Goal: Information Seeking & Learning: Compare options

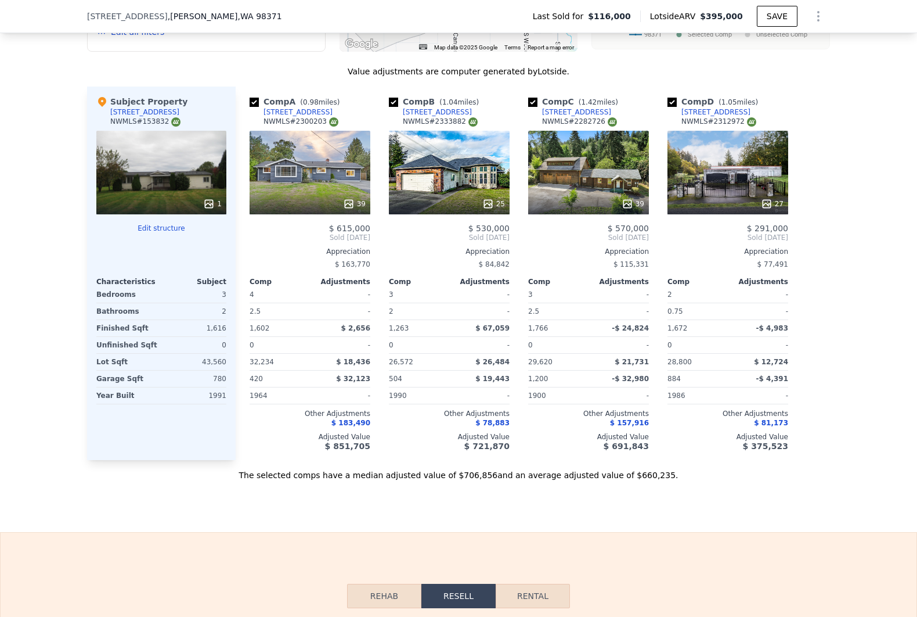
scroll to position [964, 0]
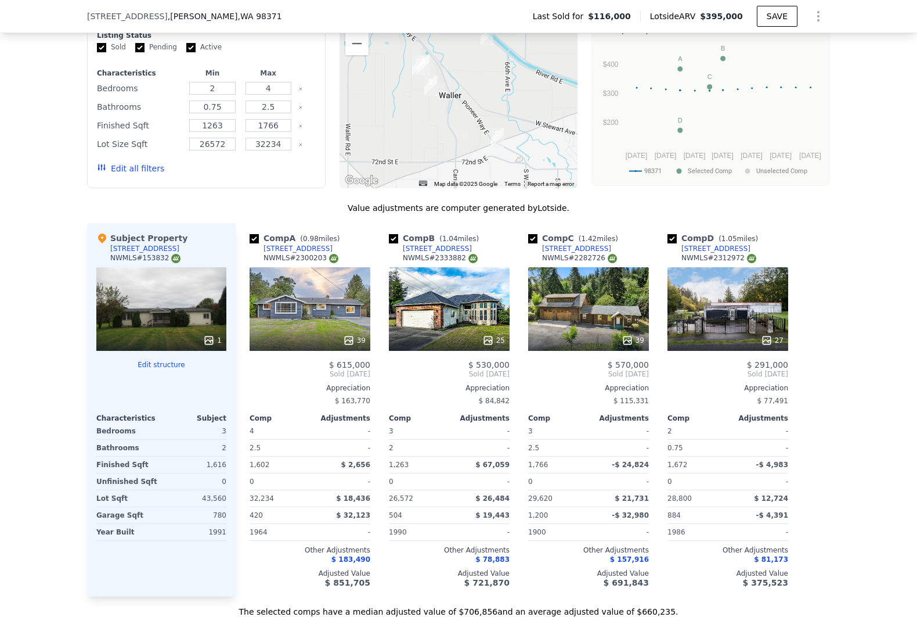
click at [132, 174] on button "Edit all filters" at bounding box center [130, 169] width 67 height 12
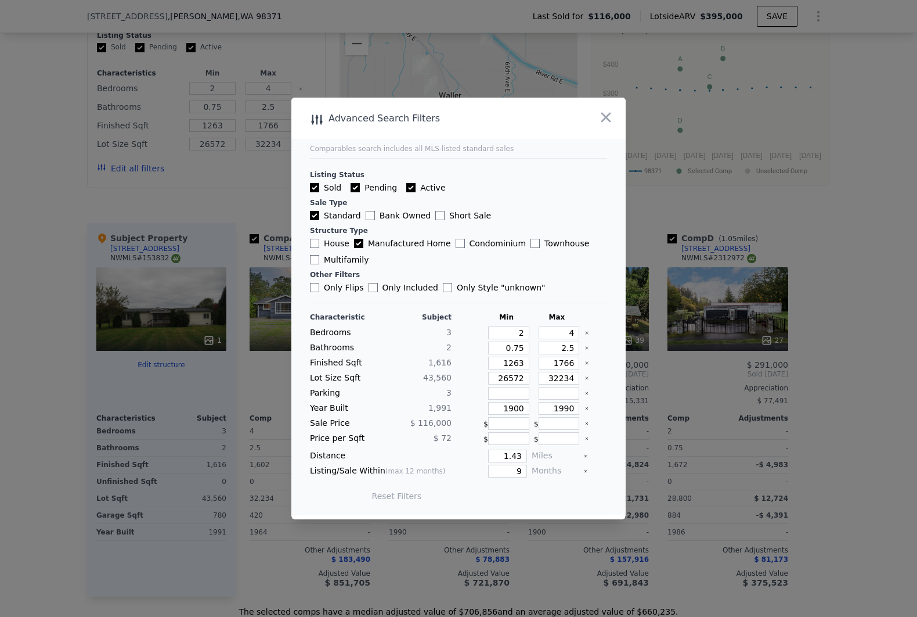
click at [573, 378] on div "Lot Size Sqft 43,560 26572 32234" at bounding box center [458, 378] width 297 height 13
click at [585, 376] on icon "Clear" at bounding box center [587, 378] width 5 height 5
click at [585, 406] on icon "Clear" at bounding box center [587, 408] width 5 height 5
click at [511, 457] on input "1.43" at bounding box center [507, 455] width 39 height 13
click at [511, 455] on input "1.43" at bounding box center [507, 455] width 39 height 13
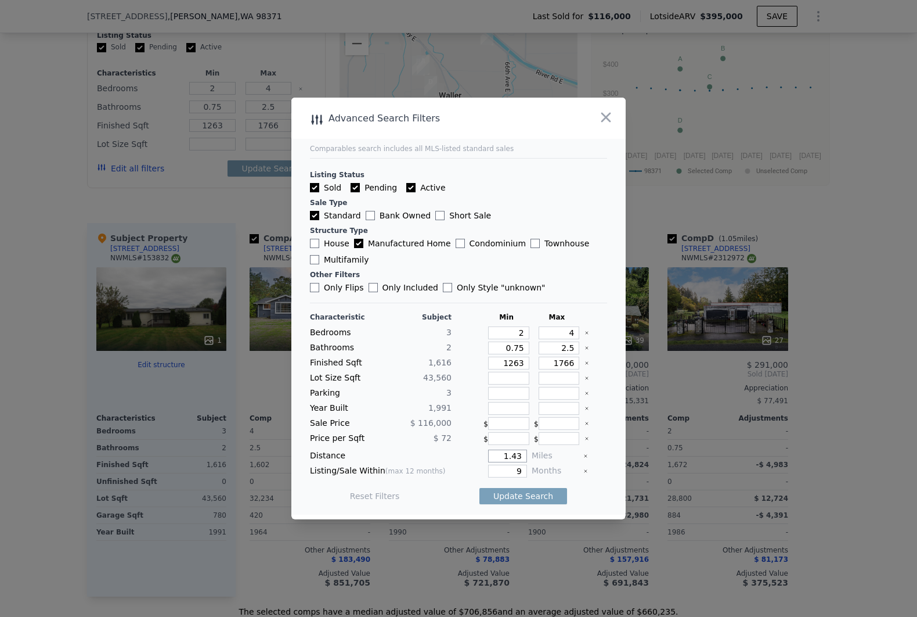
click at [511, 455] on input "1.43" at bounding box center [507, 455] width 39 height 13
type input "1"
click at [514, 467] on input "9" at bounding box center [507, 470] width 39 height 13
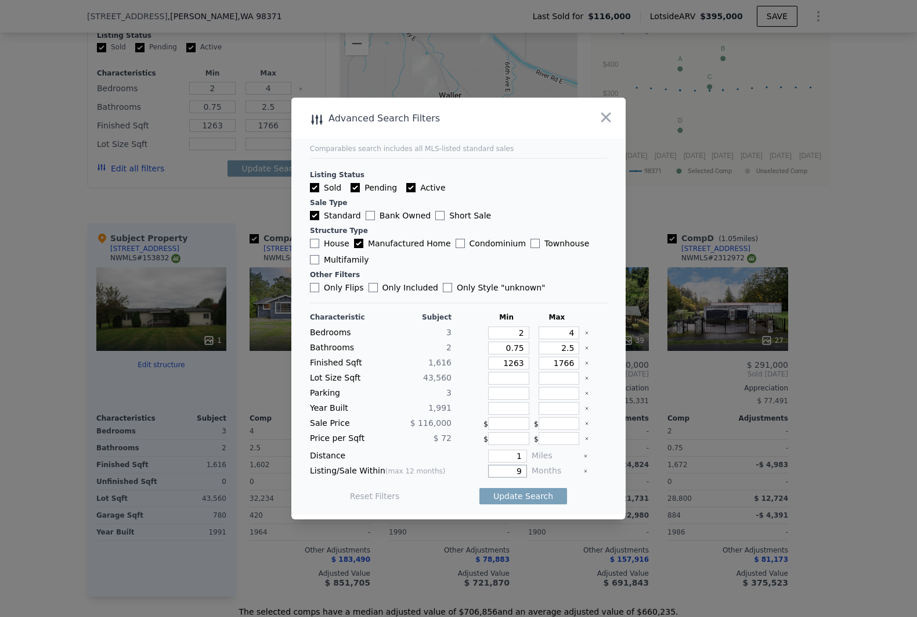
click at [514, 466] on input "9" at bounding box center [507, 470] width 39 height 13
click at [513, 499] on button "Update Search" at bounding box center [524, 496] width 88 height 16
click at [511, 471] on input "6" at bounding box center [507, 470] width 39 height 13
type input "12"
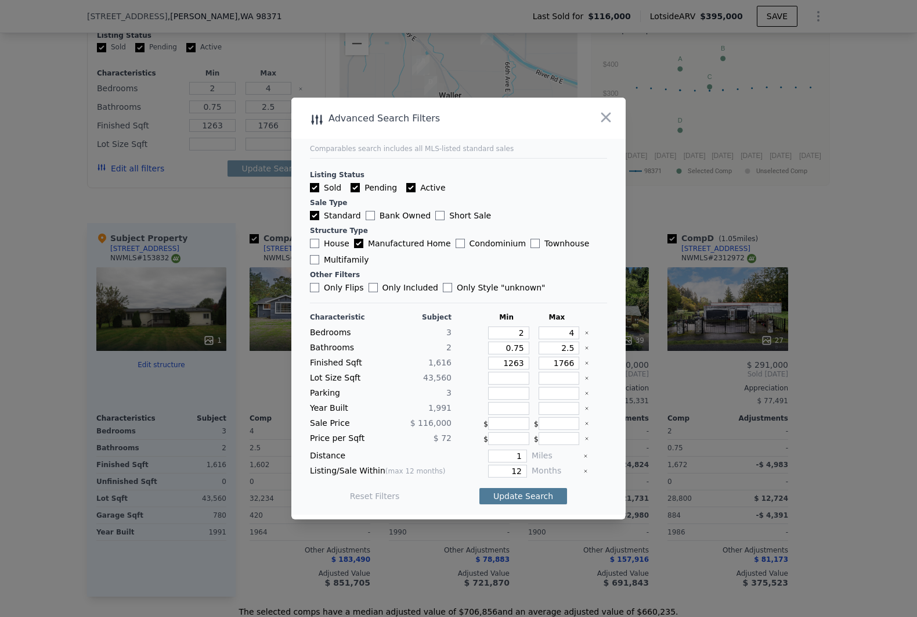
click at [517, 492] on button "Update Search" at bounding box center [524, 496] width 88 height 16
click at [508, 363] on input "1263" at bounding box center [508, 362] width 41 height 13
type input "1"
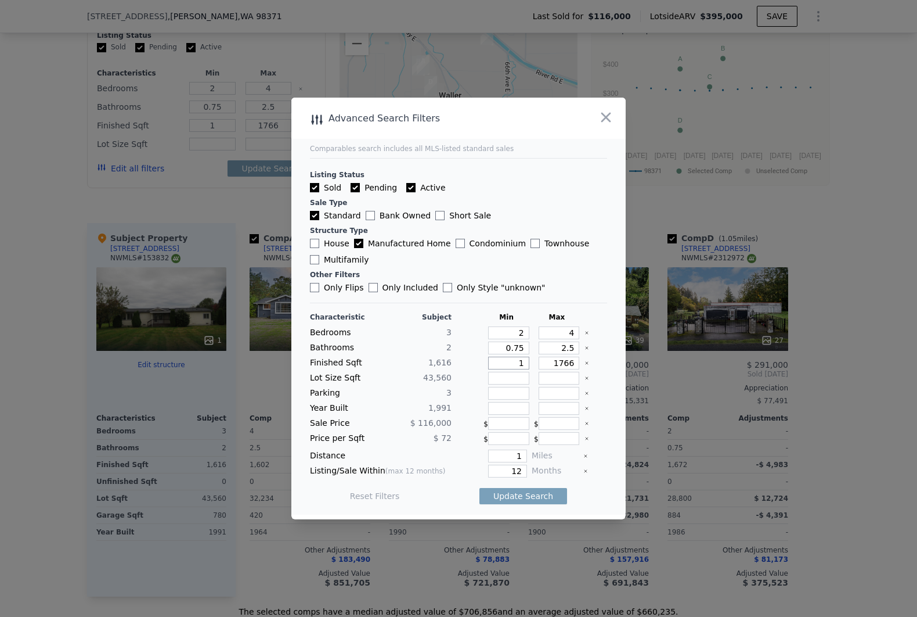
type input "10"
type input "100"
type input "1000"
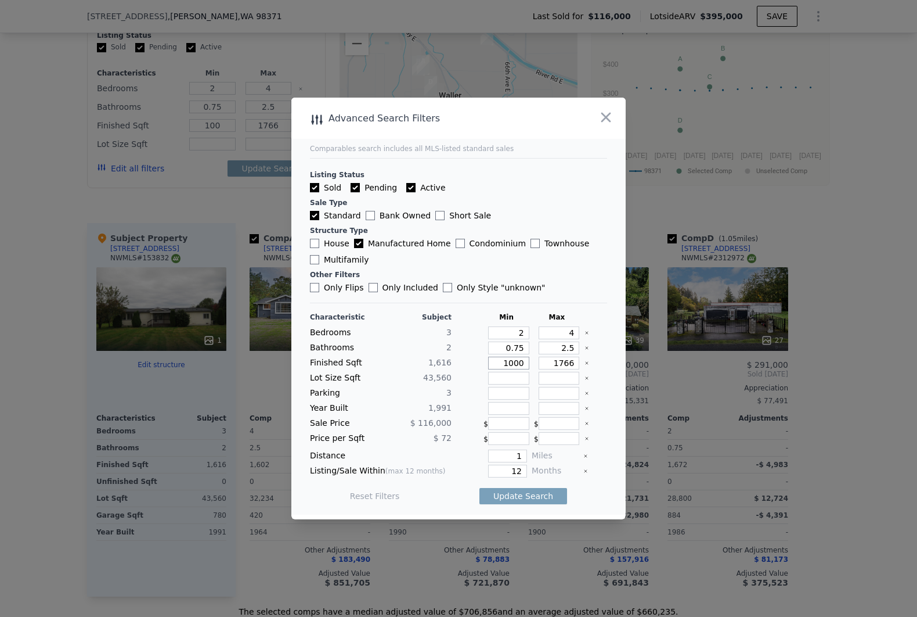
type input "1000"
click at [519, 492] on button "Update Search" at bounding box center [524, 496] width 88 height 16
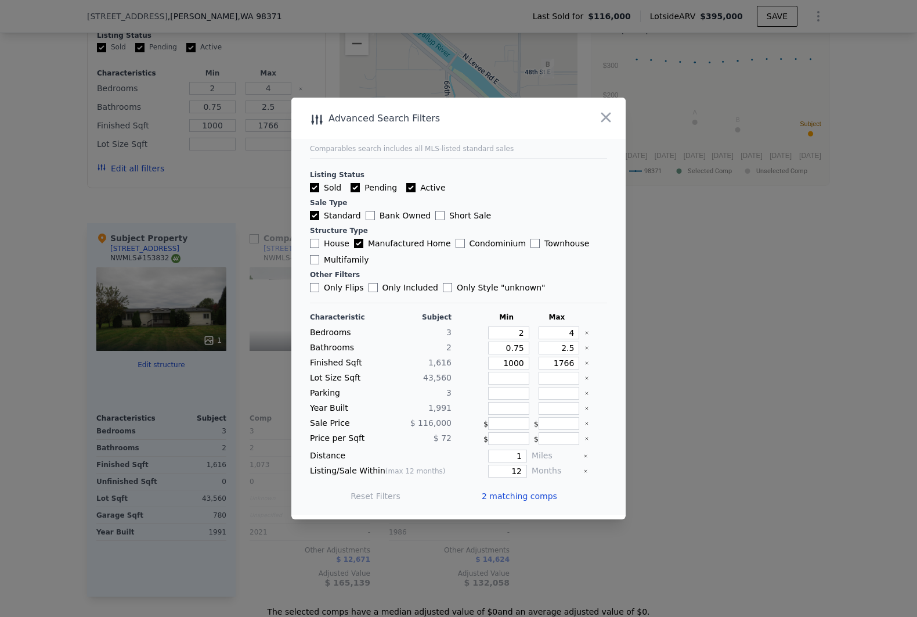
click at [519, 492] on span "2 matching comps" at bounding box center [519, 496] width 75 height 12
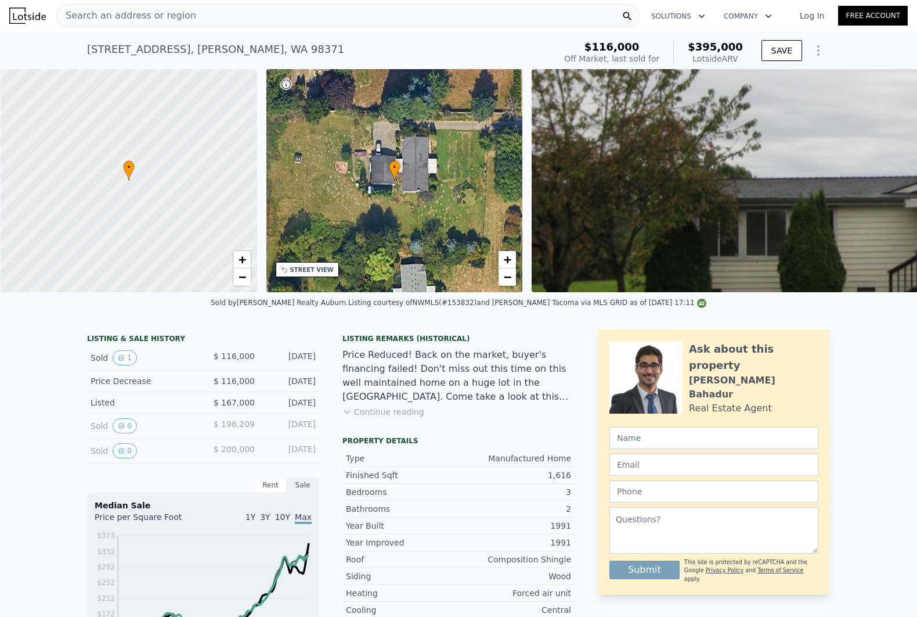
scroll to position [0, 0]
click at [514, 276] on link "−" at bounding box center [507, 277] width 17 height 17
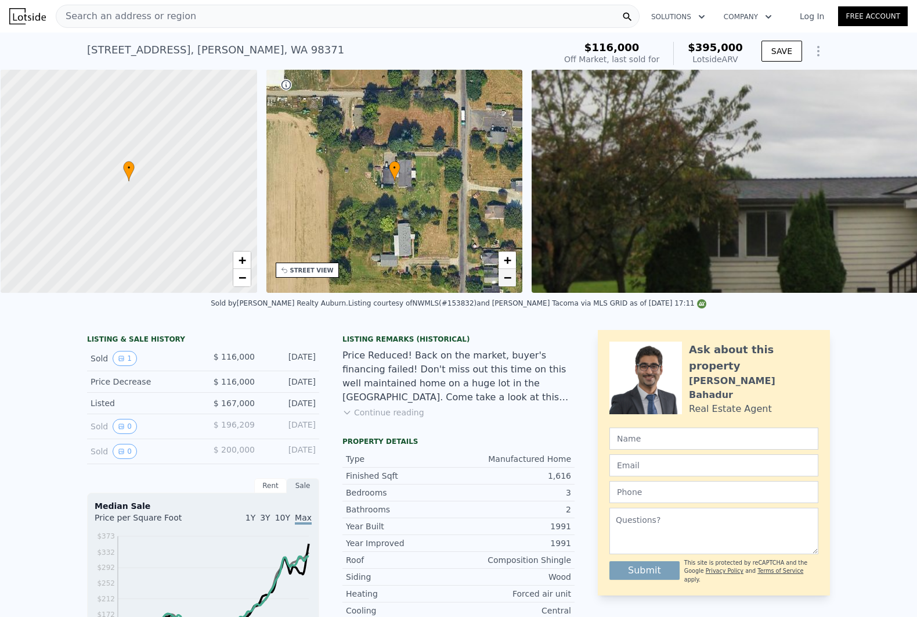
click at [514, 276] on link "−" at bounding box center [507, 277] width 17 height 17
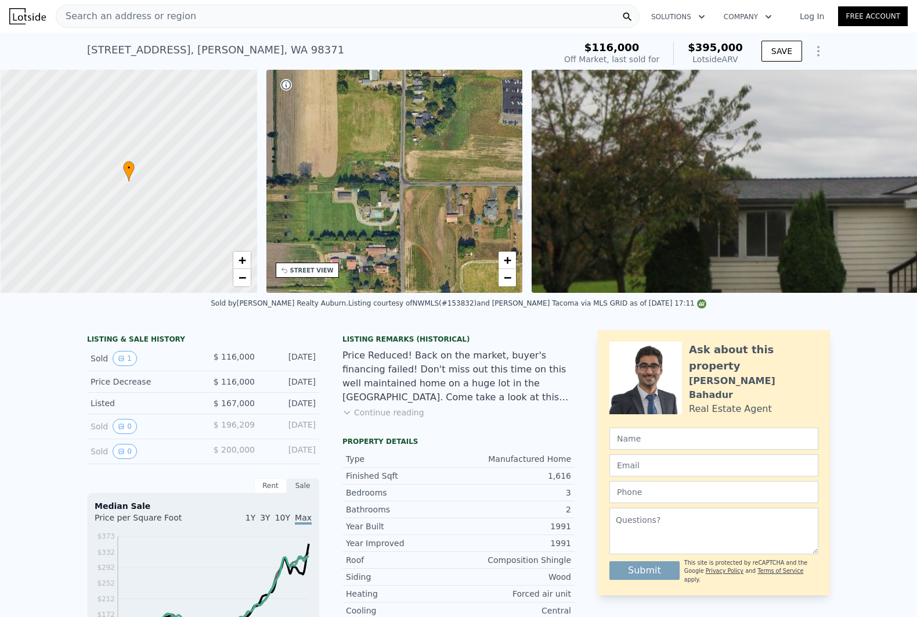
drag, startPoint x: 431, startPoint y: 188, endPoint x: 406, endPoint y: 50, distance: 140.4
click at [513, 281] on link "−" at bounding box center [507, 277] width 17 height 17
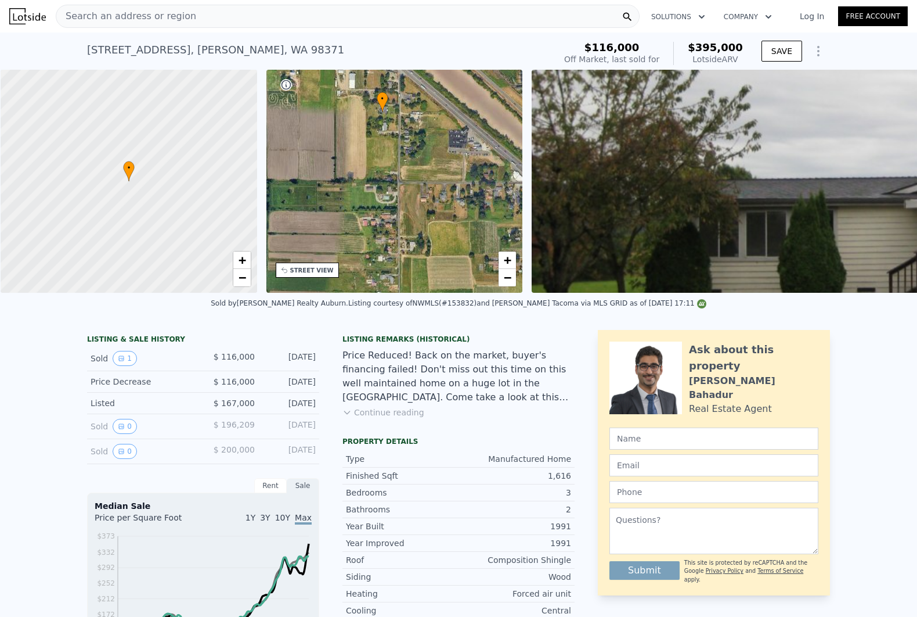
click at [308, 273] on div "STREET VIEW" at bounding box center [312, 270] width 44 height 9
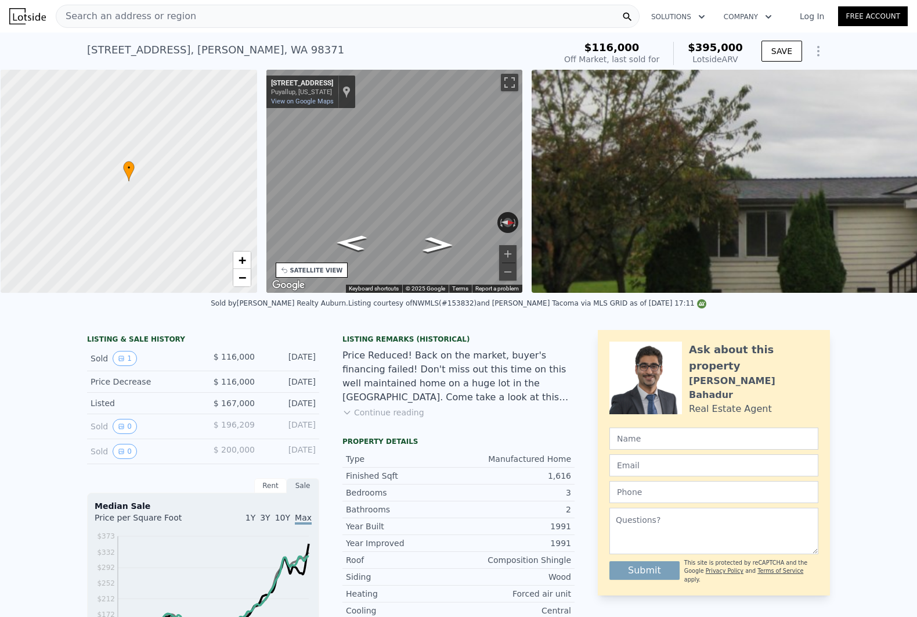
click at [307, 273] on div "SATELLITE VIEW" at bounding box center [316, 270] width 53 height 9
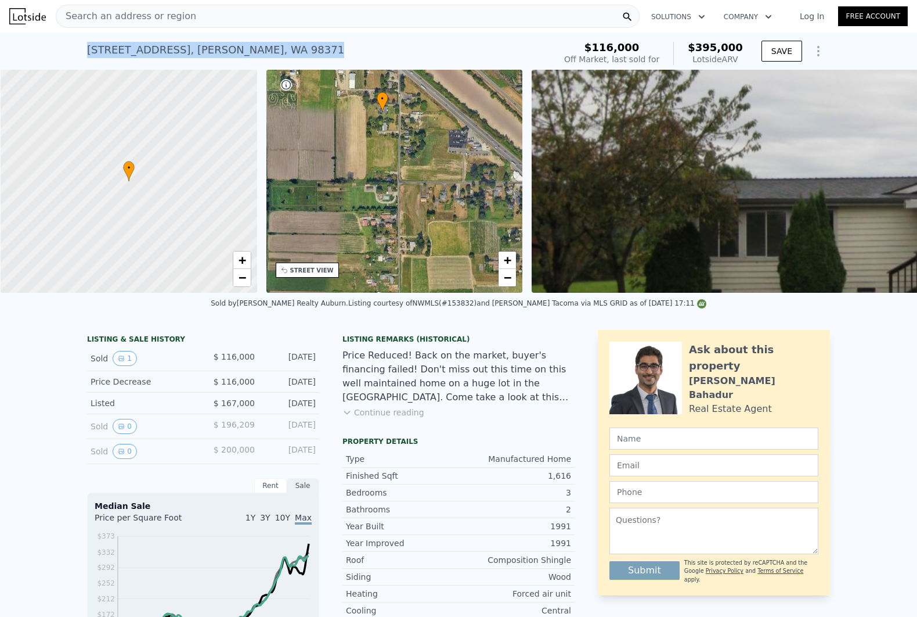
drag, startPoint x: 264, startPoint y: 55, endPoint x: 19, endPoint y: 55, distance: 245.6
click at [19, 55] on div "[STREET_ADDRESS][PERSON_NAME] Sold [DATE] for $116k (~ARV $395k ) $116,000 Off …" at bounding box center [458, 51] width 917 height 37
drag, startPoint x: 19, startPoint y: 55, endPoint x: 135, endPoint y: 55, distance: 116.1
copy div "[STREET_ADDRESS][PERSON_NAME]"
type input "1263"
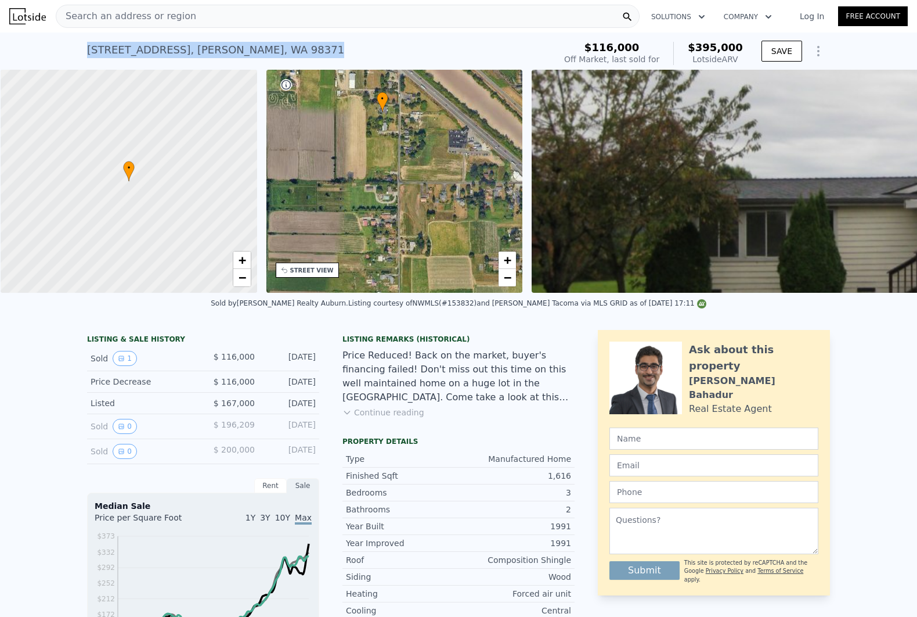
type input "26572"
type input "32234"
type input "$ 406,000"
type input "$ 250,293"
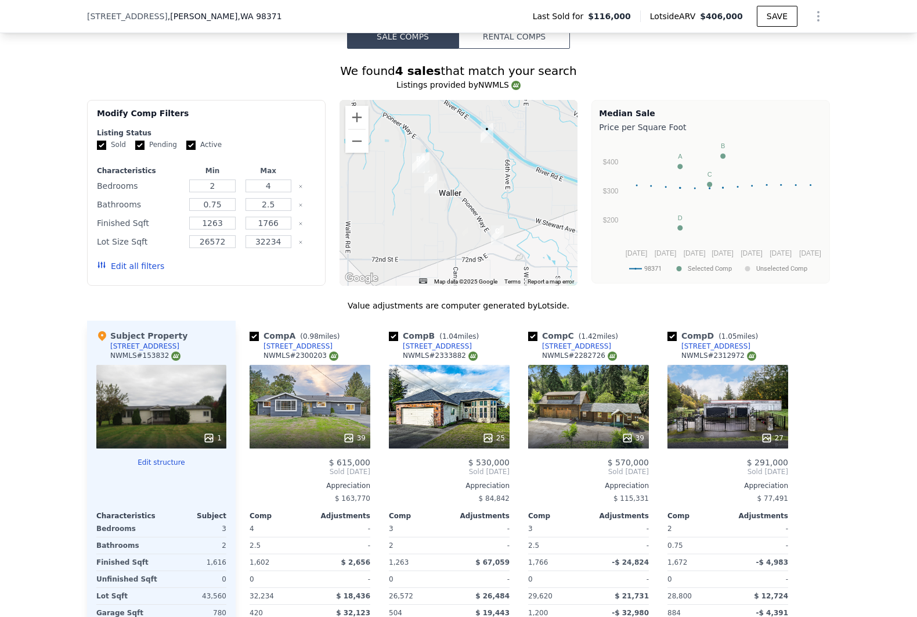
scroll to position [899, 0]
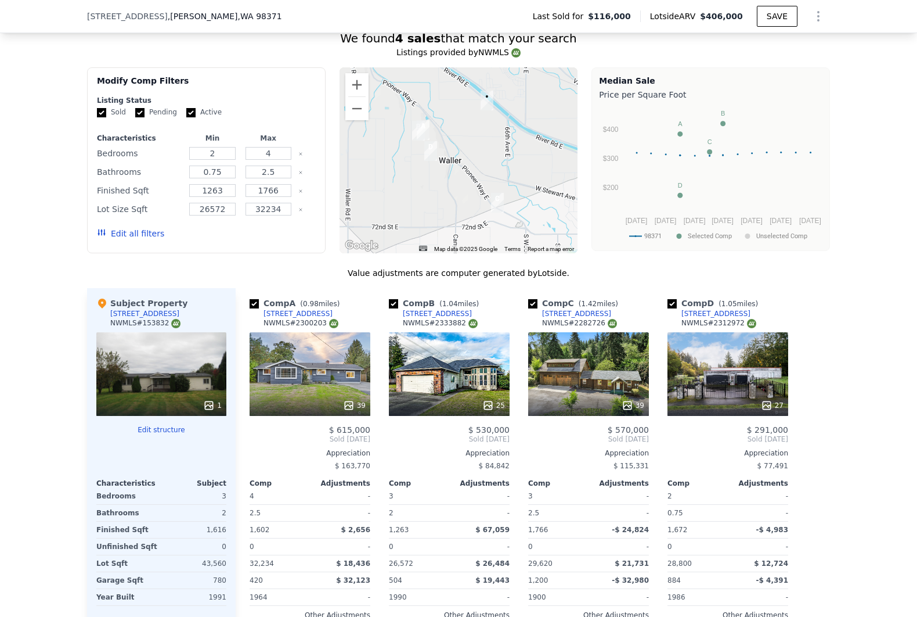
click at [135, 239] on button "Edit all filters" at bounding box center [130, 234] width 67 height 12
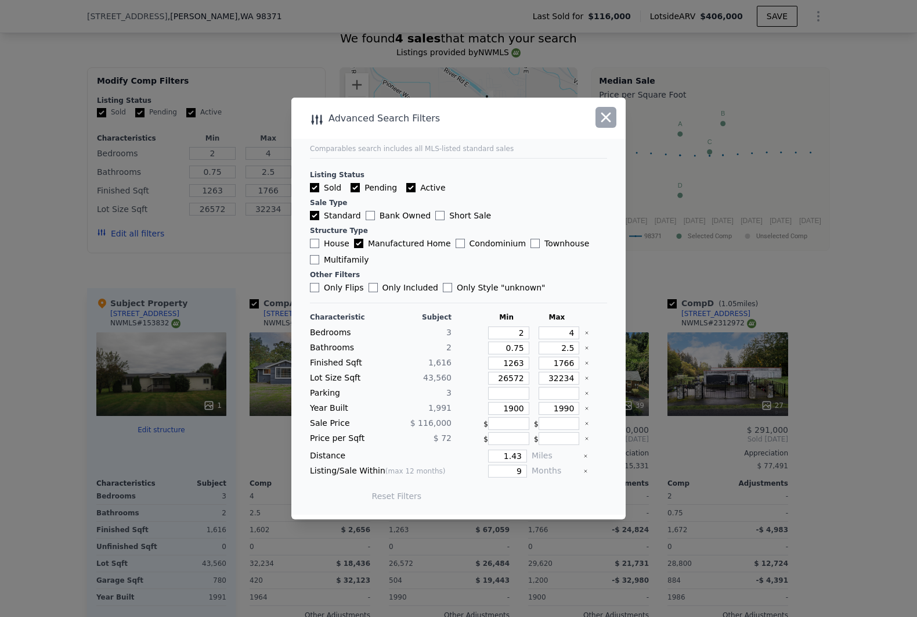
click at [603, 118] on icon "button" at bounding box center [606, 117] width 16 height 16
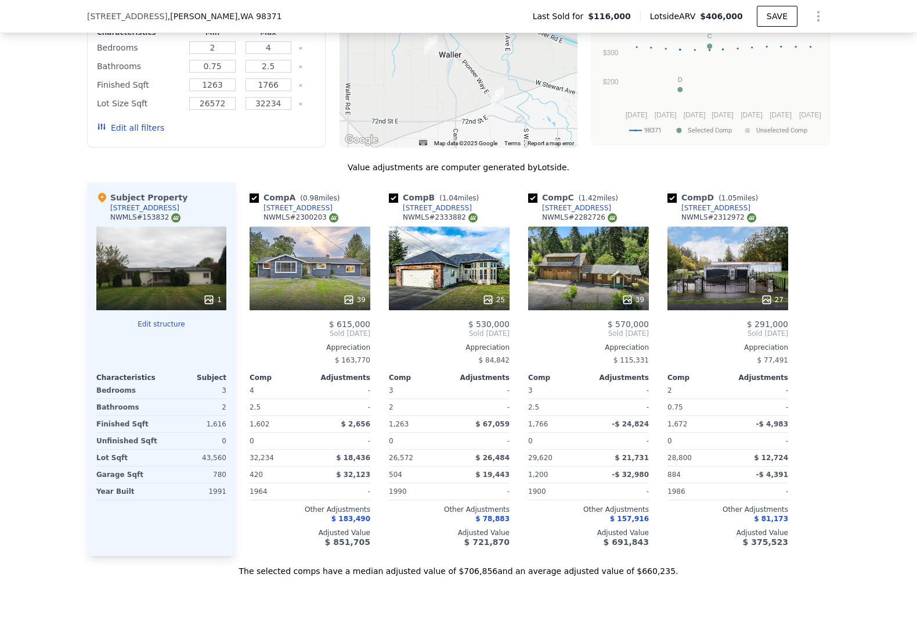
scroll to position [1028, 0]
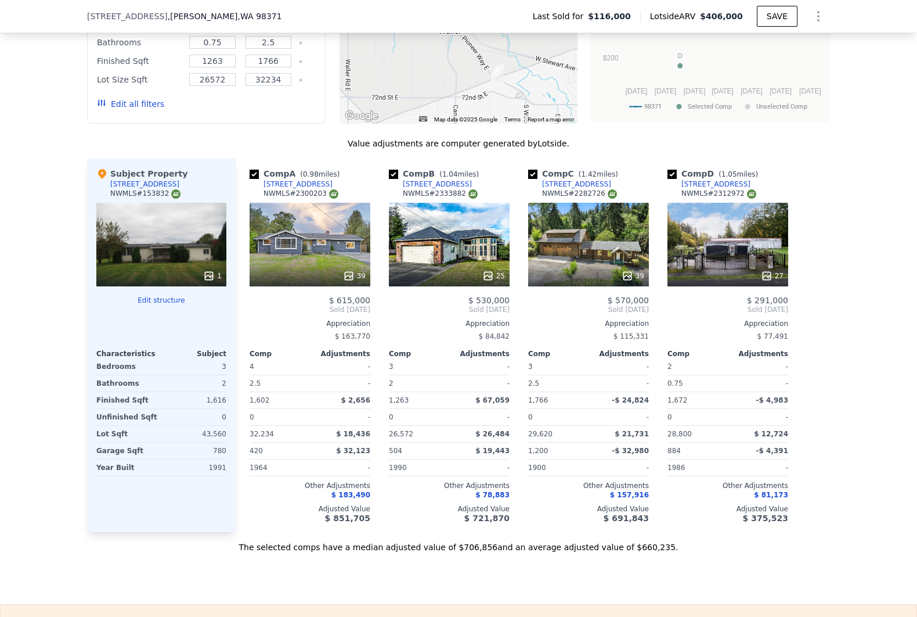
click at [450, 251] on div "25" at bounding box center [449, 245] width 121 height 84
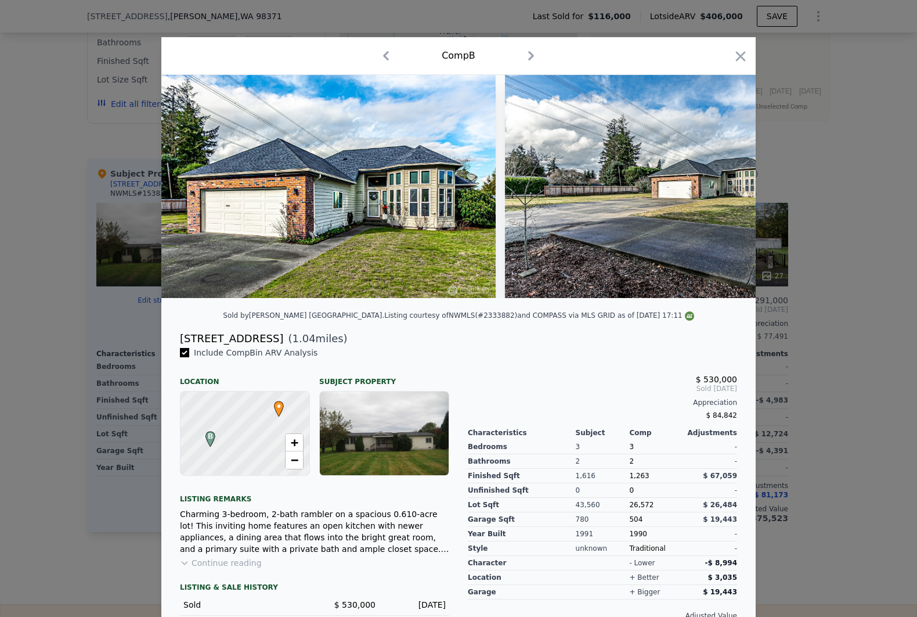
click at [235, 568] on button "Continue reading" at bounding box center [221, 563] width 82 height 12
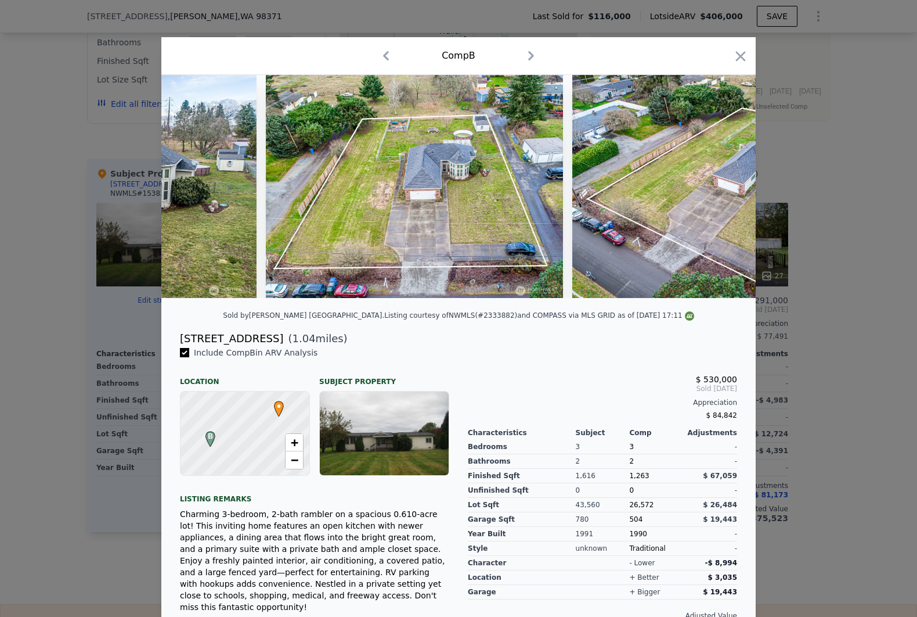
scroll to position [64, 0]
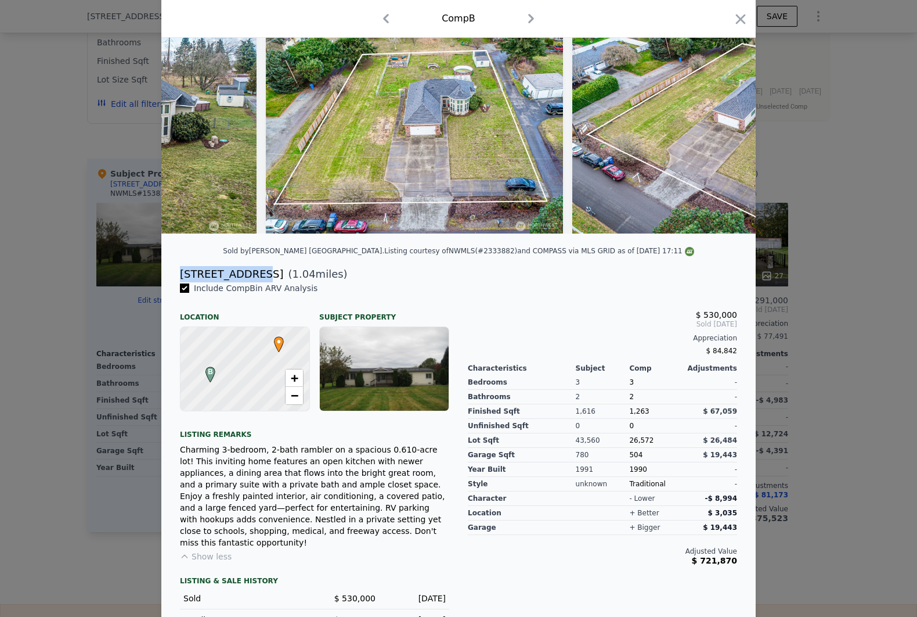
drag, startPoint x: 176, startPoint y: 286, endPoint x: 239, endPoint y: 282, distance: 63.4
click at [239, 282] on div "[STREET_ADDRESS]" at bounding box center [231, 274] width 103 height 16
copy div "[STREET_ADDRESS]"
type input "$ 395,000"
type input "$ 240,095"
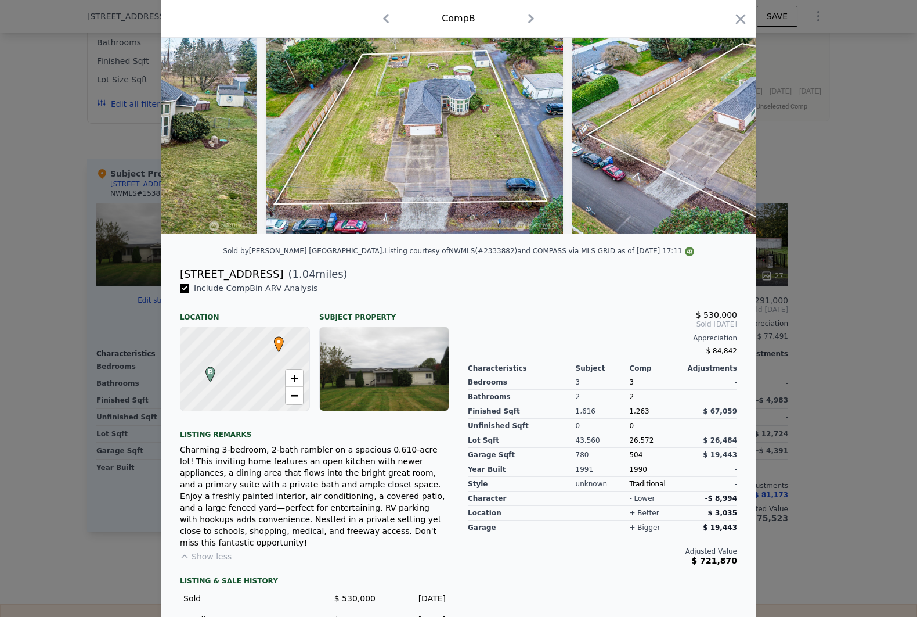
click at [828, 321] on div at bounding box center [458, 308] width 917 height 617
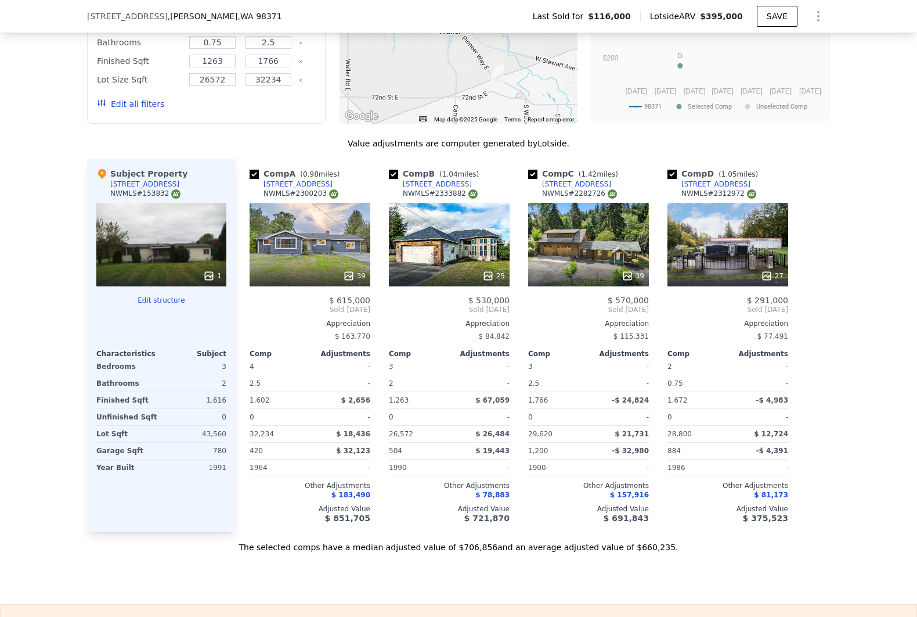
click at [276, 255] on div "39" at bounding box center [310, 245] width 121 height 84
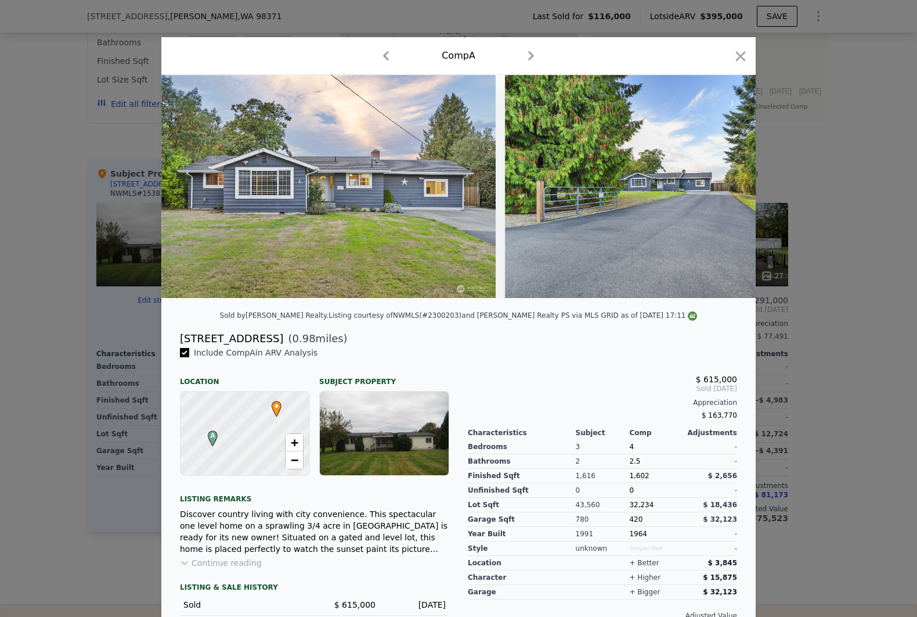
click at [221, 568] on button "Continue reading" at bounding box center [221, 563] width 82 height 12
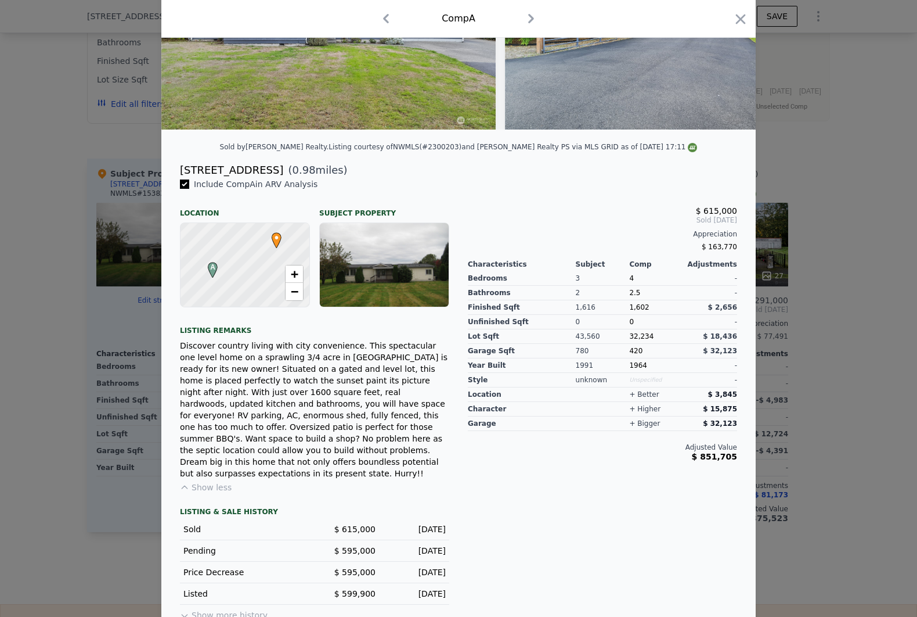
scroll to position [170, 0]
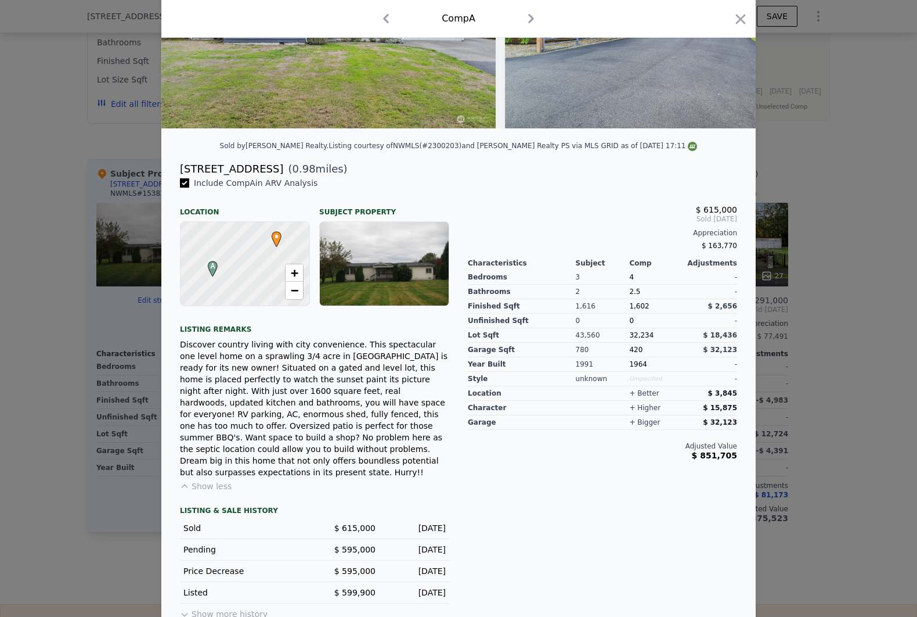
click at [807, 242] on div at bounding box center [458, 308] width 917 height 617
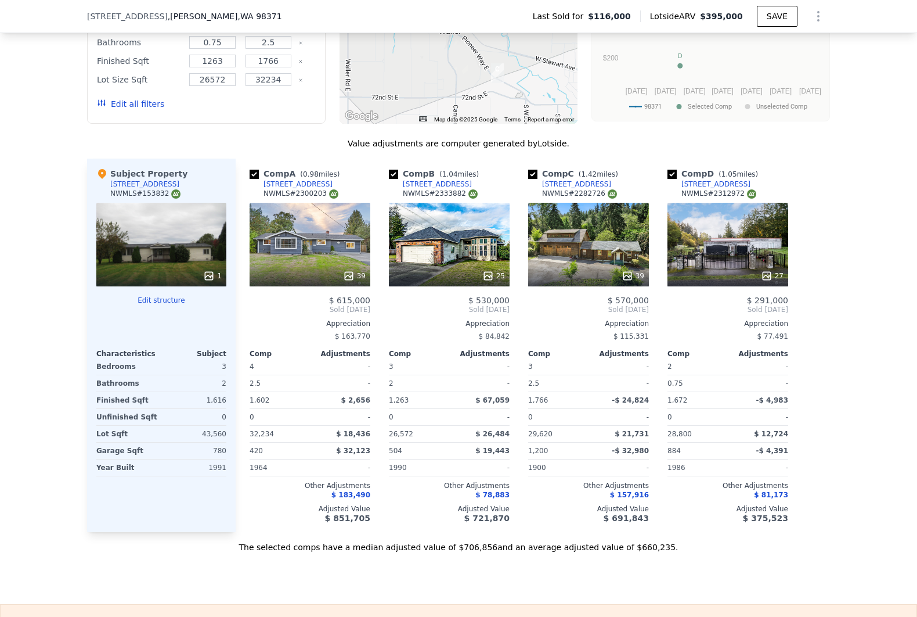
click at [726, 240] on div "27" at bounding box center [728, 245] width 121 height 84
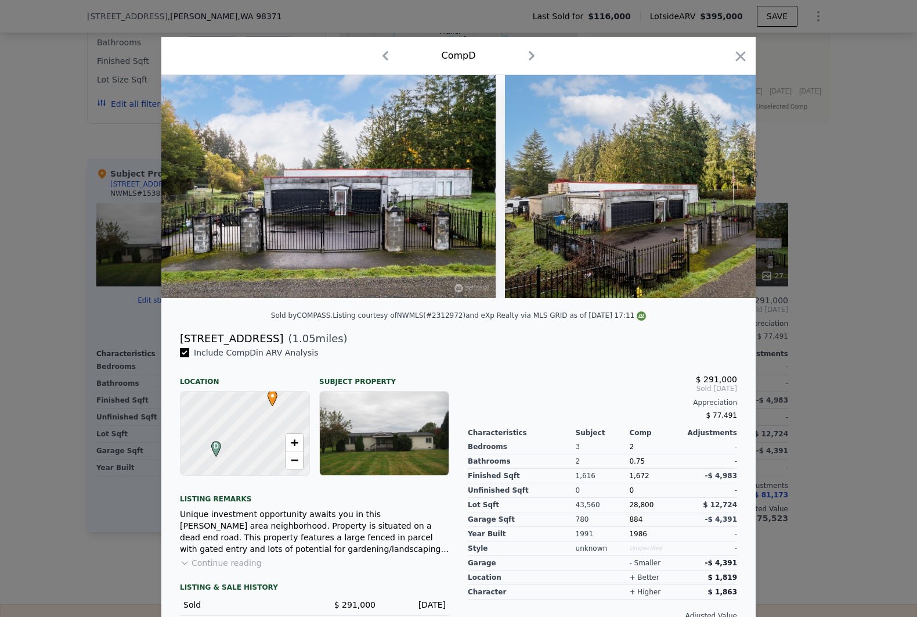
click at [213, 568] on button "Continue reading" at bounding box center [221, 563] width 82 height 12
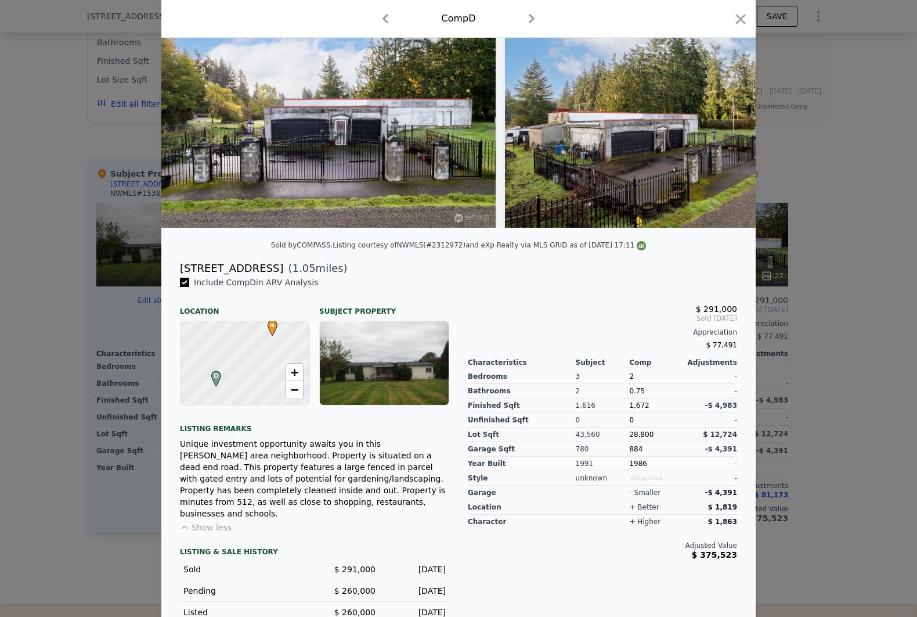
scroll to position [72, 0]
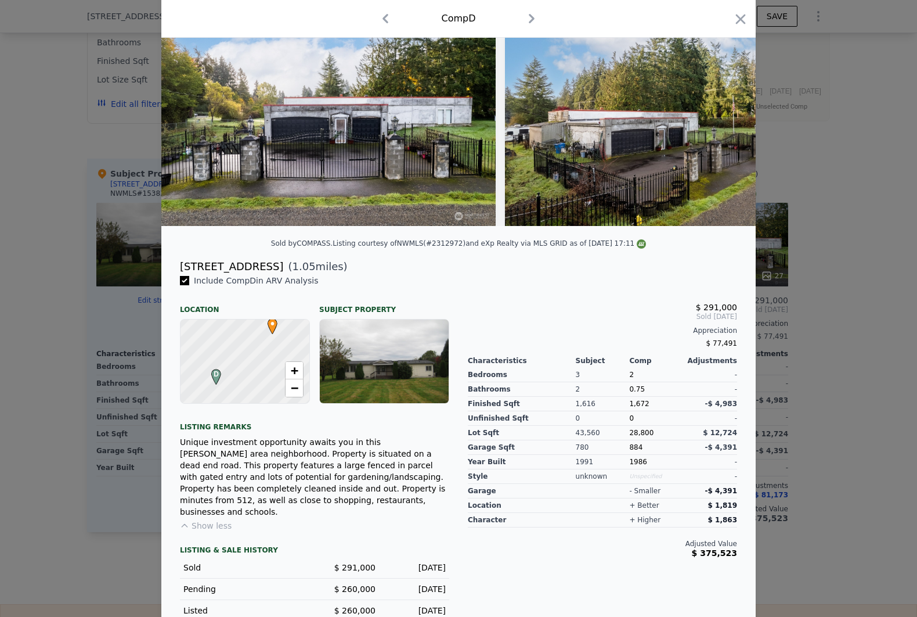
click at [94, 452] on div at bounding box center [458, 308] width 917 height 617
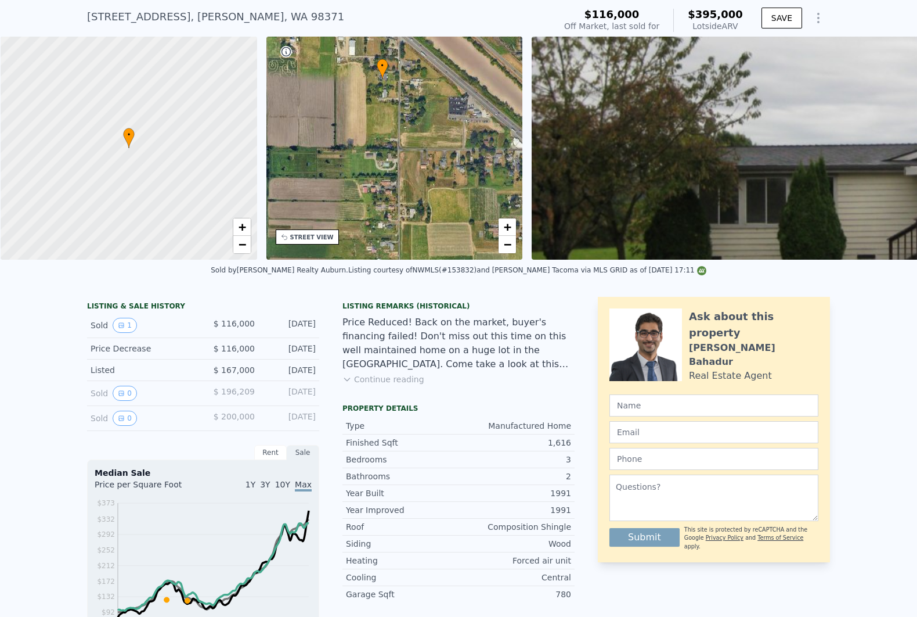
scroll to position [60, 0]
